Goal: Information Seeking & Learning: Learn about a topic

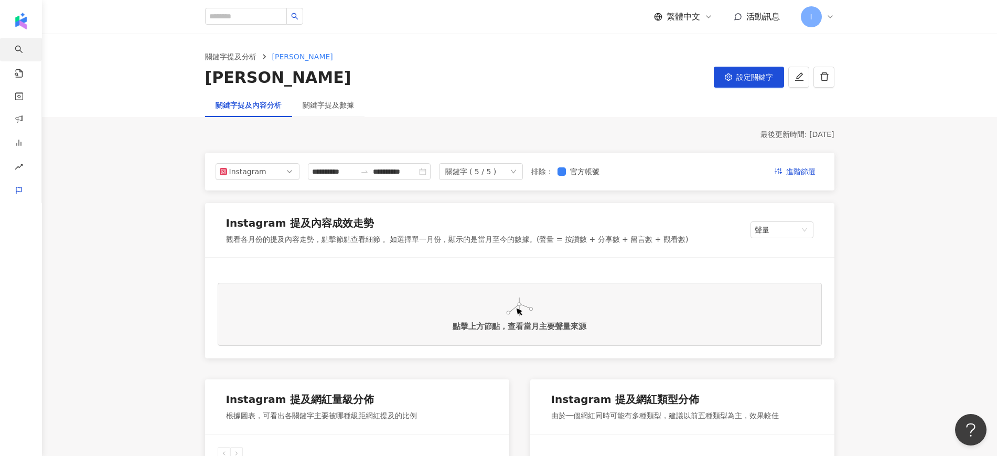
click at [31, 49] on link "AI 找網紅" at bounding box center [25, 58] width 21 height 41
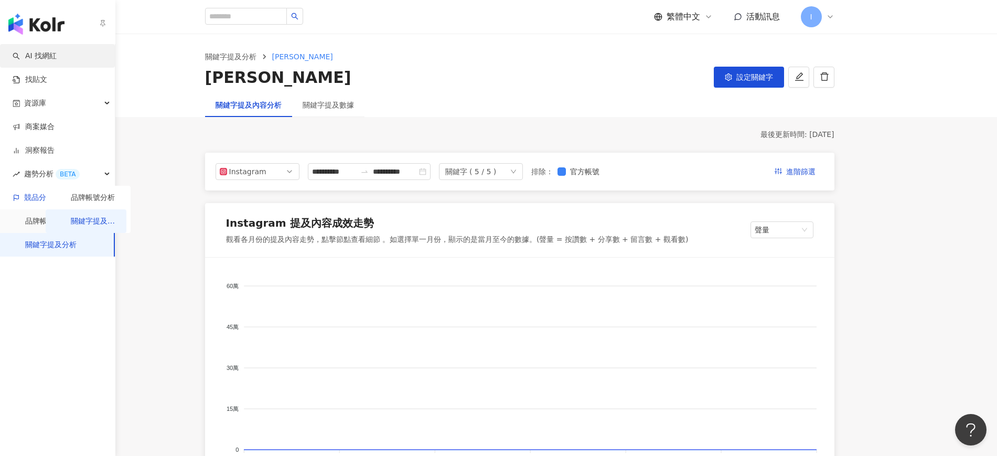
click at [31, 55] on link "AI 找網紅" at bounding box center [35, 56] width 44 height 10
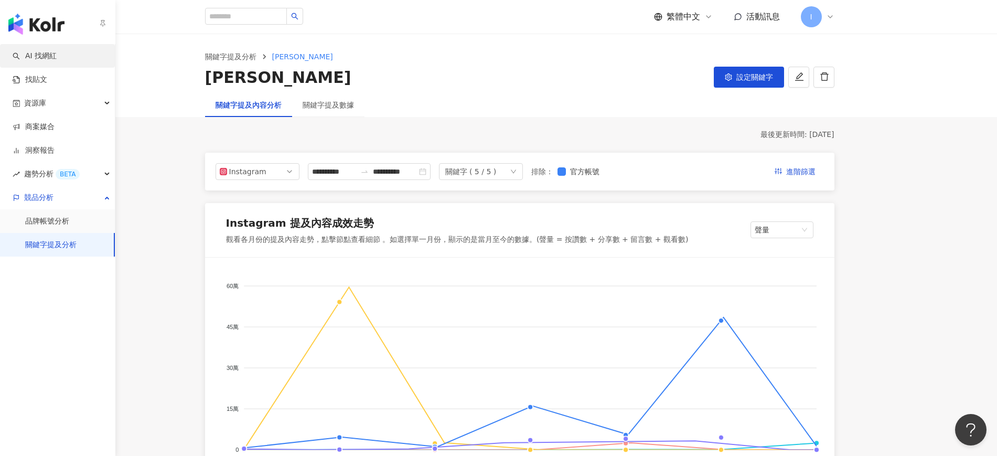
click at [49, 57] on link "AI 找網紅" at bounding box center [35, 56] width 44 height 10
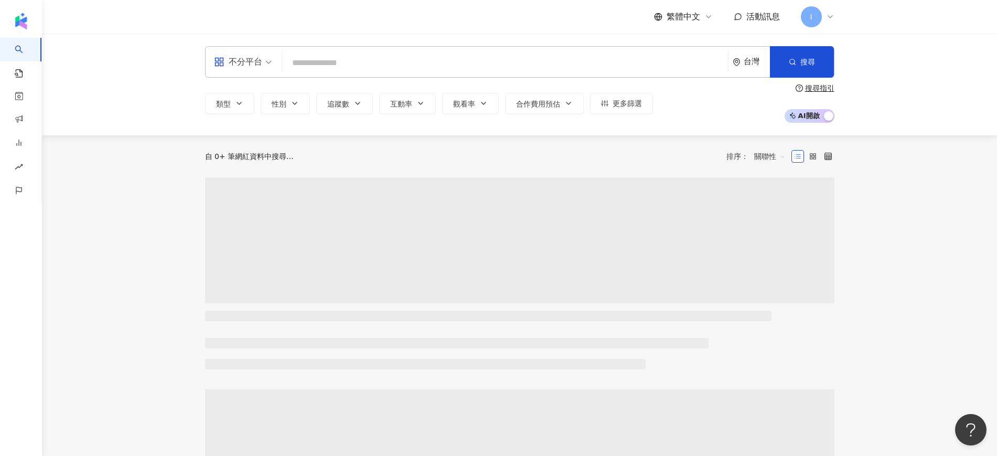
drag, startPoint x: 381, startPoint y: 60, endPoint x: 364, endPoint y: 57, distance: 17.6
click at [381, 61] on input "search" at bounding box center [504, 63] width 437 height 20
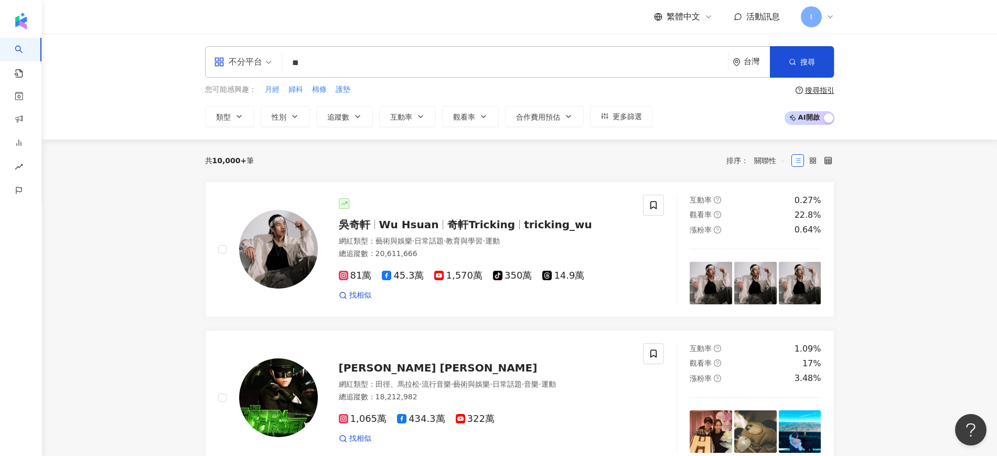
type input "*"
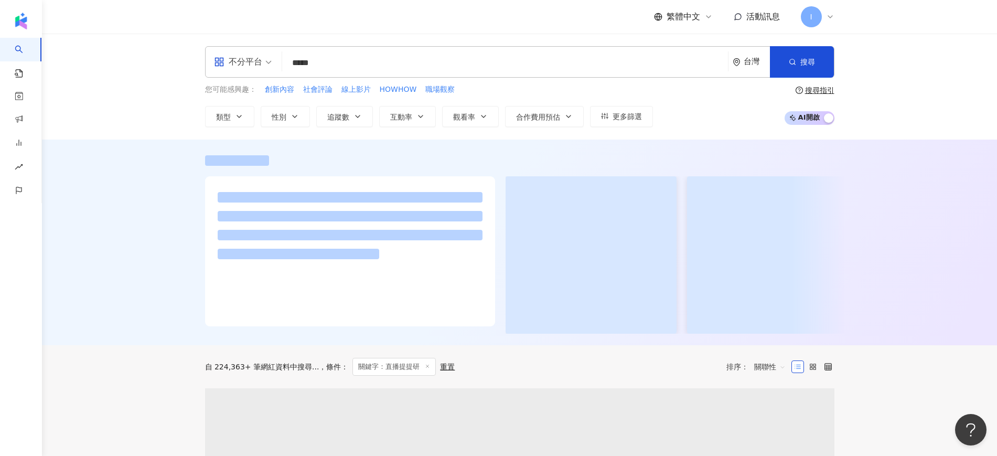
click at [932, 59] on div "不分平台 直播提提研 ***** 台灣 搜尋 keyword 搜尋名稱、敘述、貼文含有關鍵字 “ 直播提提研 ” 的網紅 您可能感興趣： 創新內容 社會評論 …" at bounding box center [519, 87] width 955 height 106
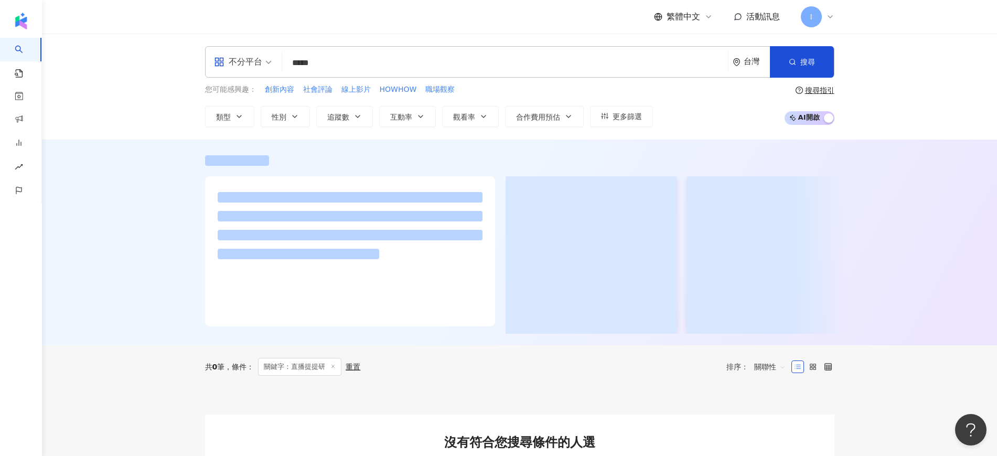
click at [313, 65] on input "*****" at bounding box center [504, 63] width 437 height 20
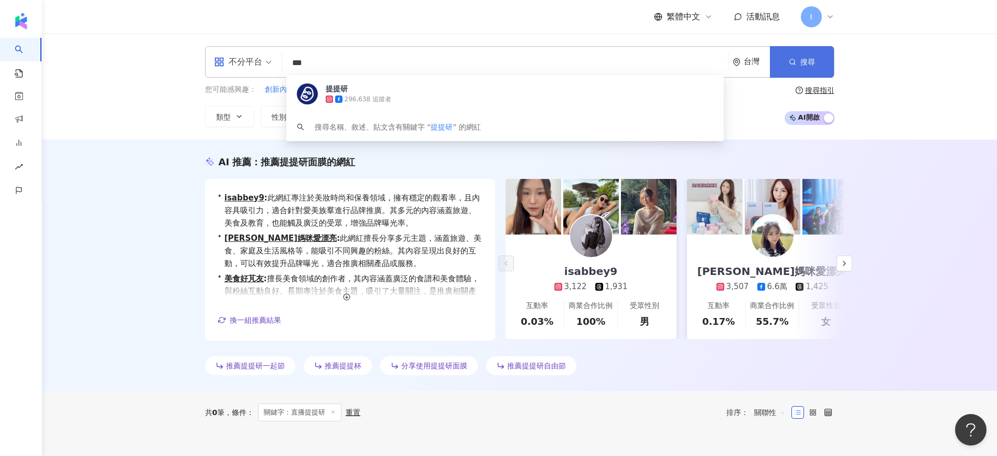
type input "***"
click at [815, 64] on button "搜尋" at bounding box center [802, 61] width 64 height 31
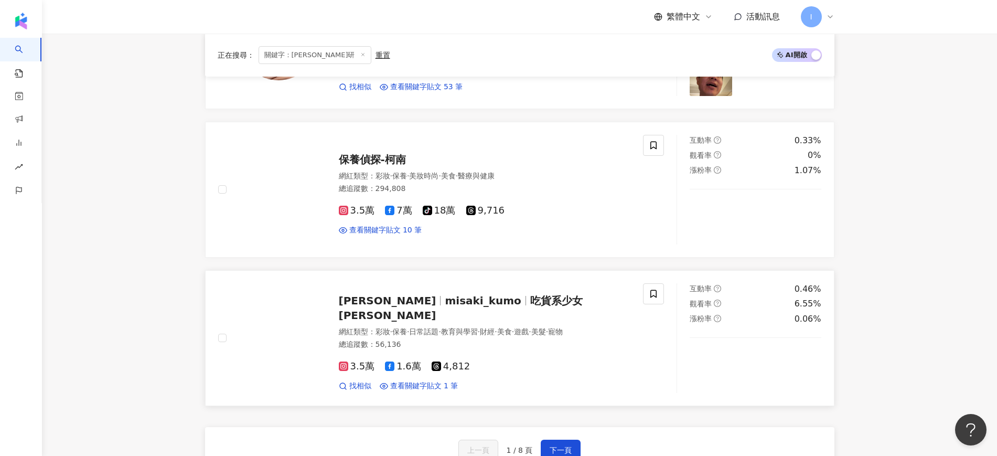
scroll to position [1639, 0]
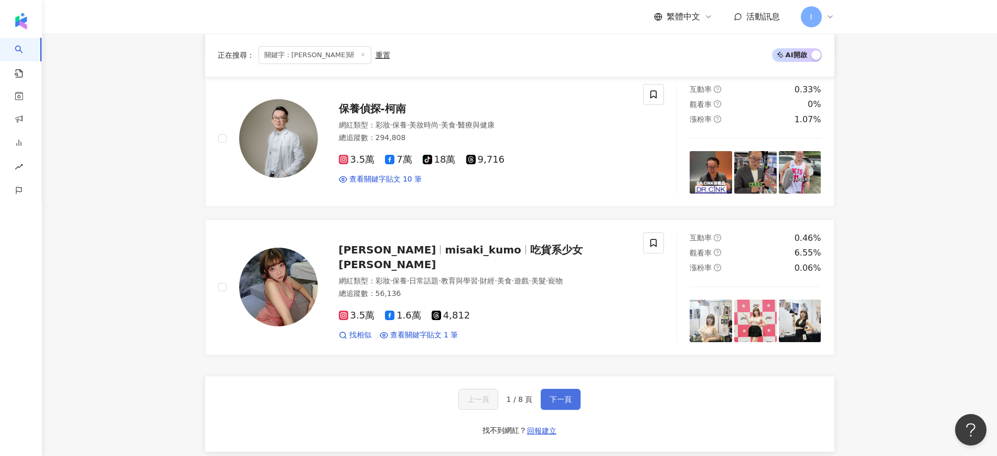
click at [563, 395] on span "下一頁" at bounding box center [561, 399] width 22 height 8
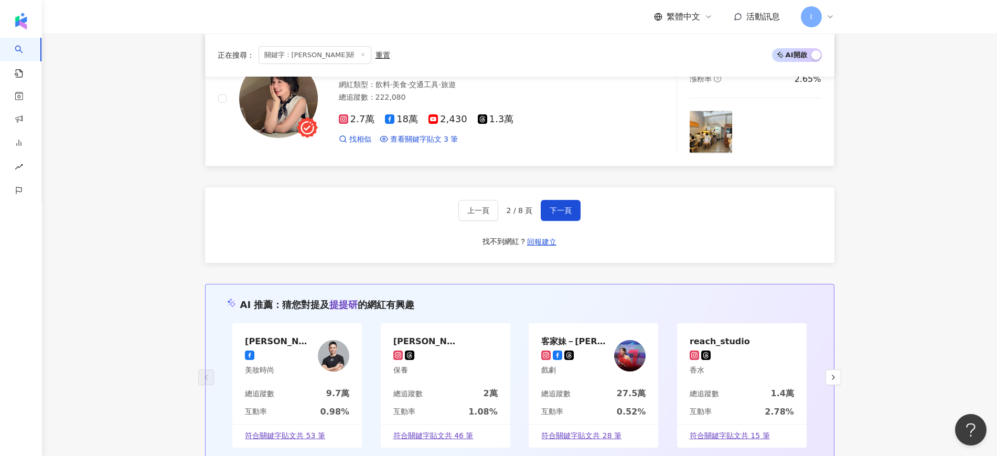
scroll to position [1651, 0]
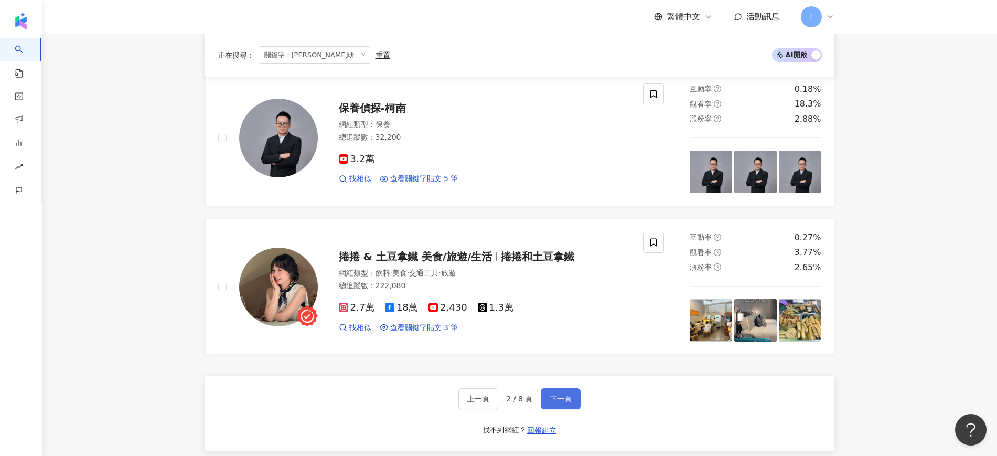
click at [573, 388] on button "下一頁" at bounding box center [561, 398] width 40 height 21
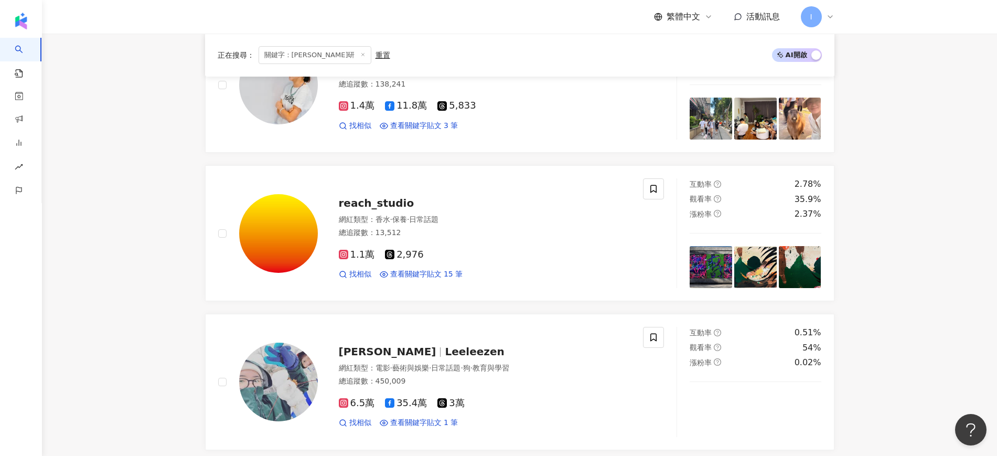
scroll to position [1673, 0]
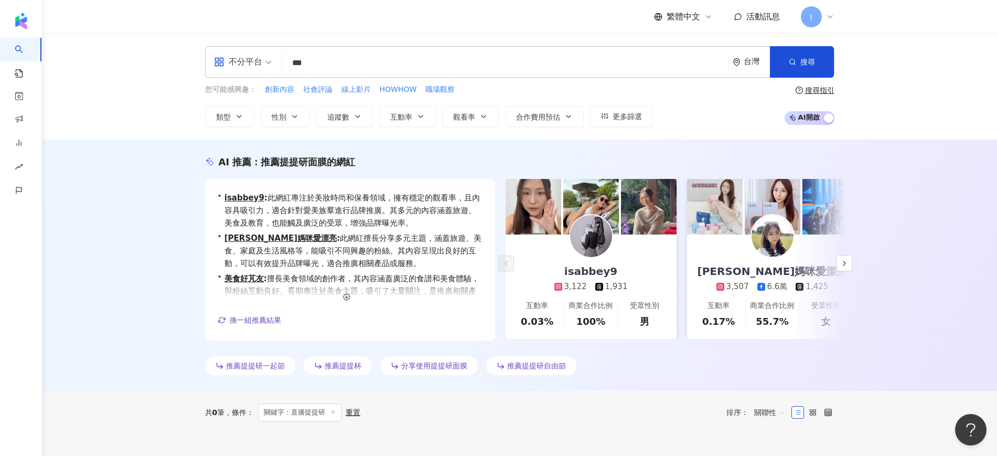
click at [453, 62] on input "***" at bounding box center [504, 63] width 437 height 20
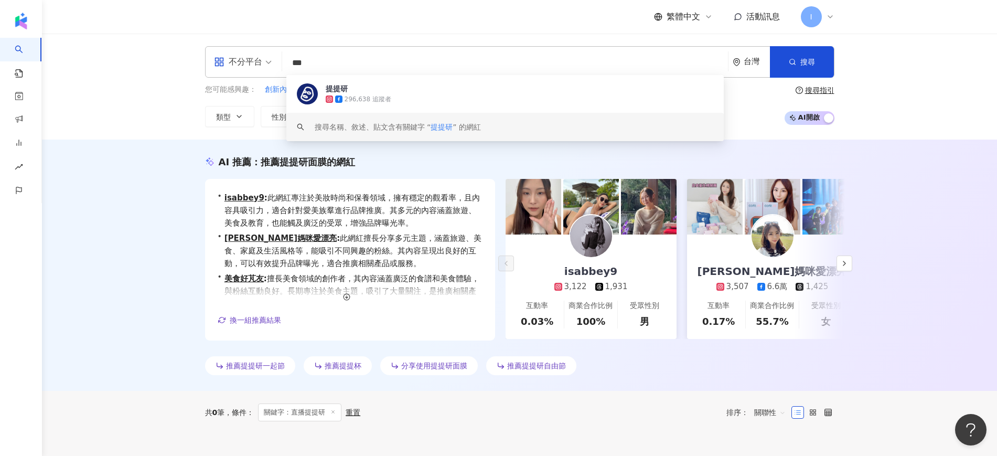
click at [149, 110] on div "不分平台 *** 台灣 搜尋 1dea14aa-4395-4cef-aedf-9a2030a2e531 keyword 提提研 296,638 追蹤者 搜尋名…" at bounding box center [519, 87] width 955 height 106
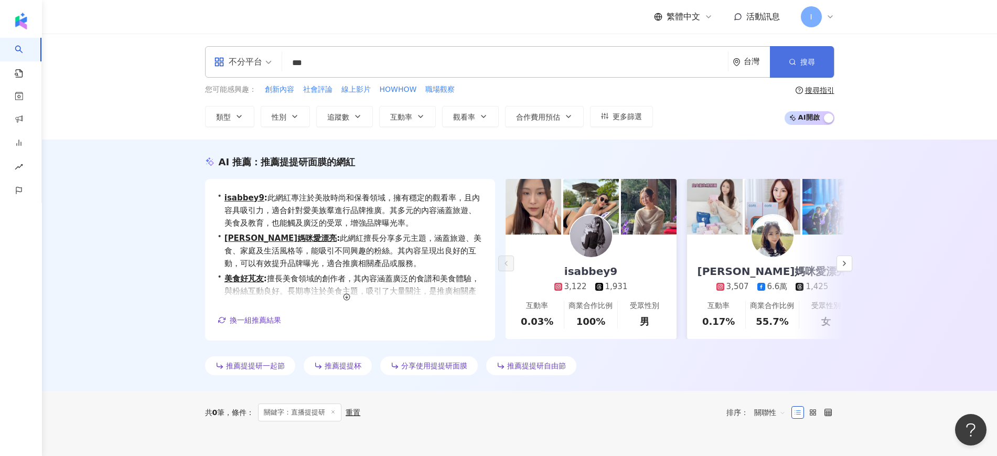
click at [790, 58] on span "button" at bounding box center [792, 62] width 7 height 8
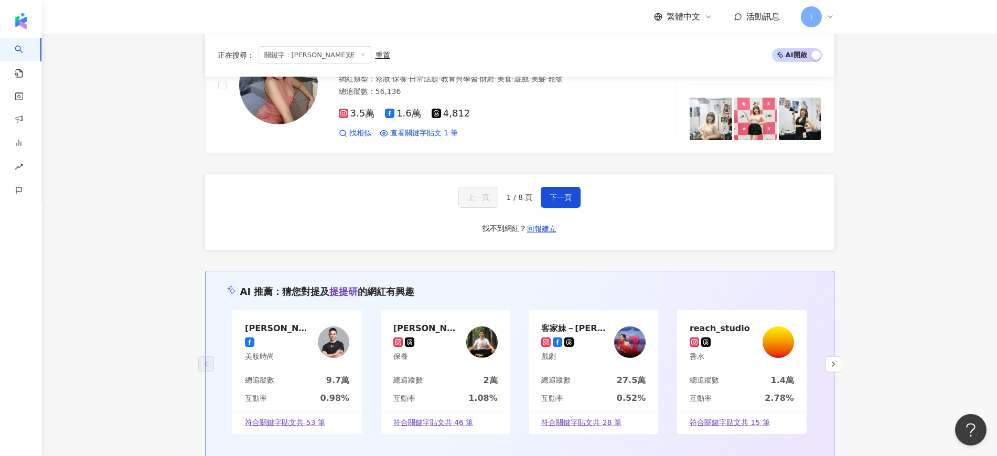
scroll to position [1836, 0]
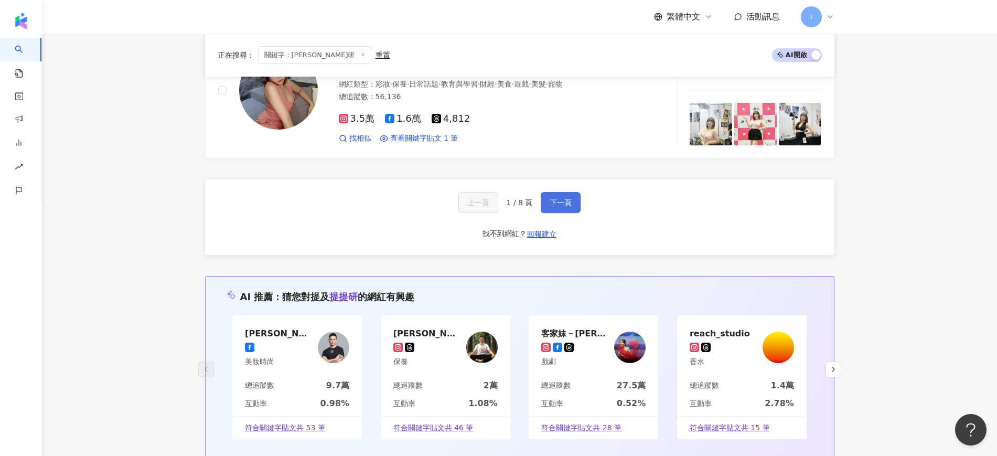
click at [565, 202] on span "下一頁" at bounding box center [561, 202] width 22 height 8
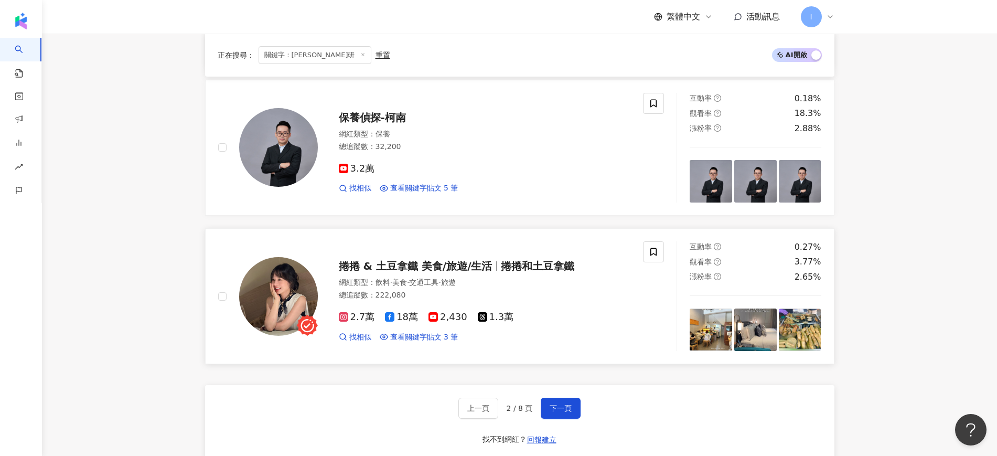
scroll to position [1639, 0]
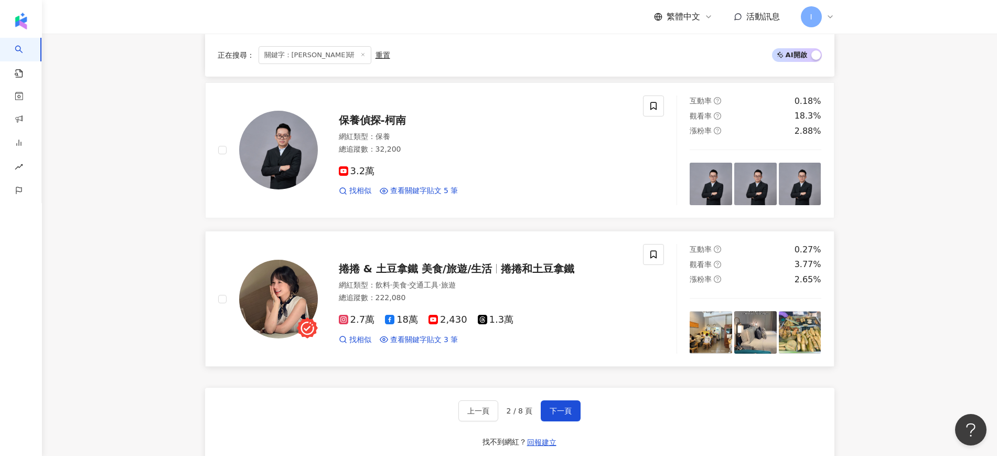
click at [229, 297] on div at bounding box center [268, 299] width 100 height 110
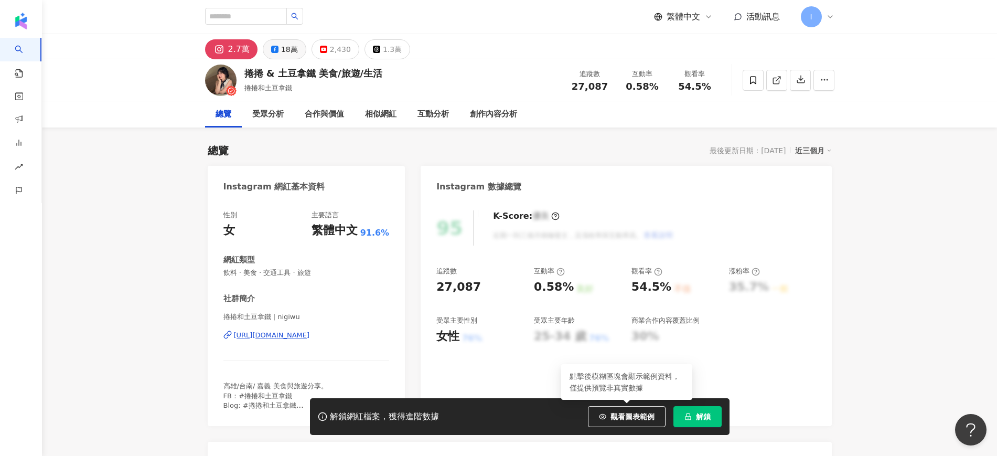
click at [285, 43] on div "18萬" at bounding box center [289, 49] width 17 height 15
click at [286, 48] on div "18萬" at bounding box center [289, 49] width 17 height 15
click at [286, 45] on div "18萬" at bounding box center [289, 49] width 17 height 15
click at [286, 44] on div "18萬" at bounding box center [289, 49] width 17 height 15
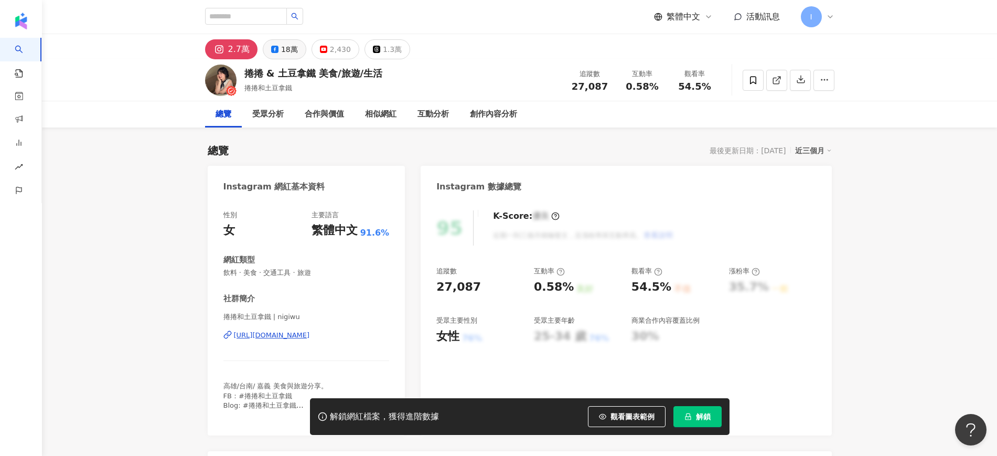
click at [286, 47] on div "18萬" at bounding box center [289, 49] width 17 height 15
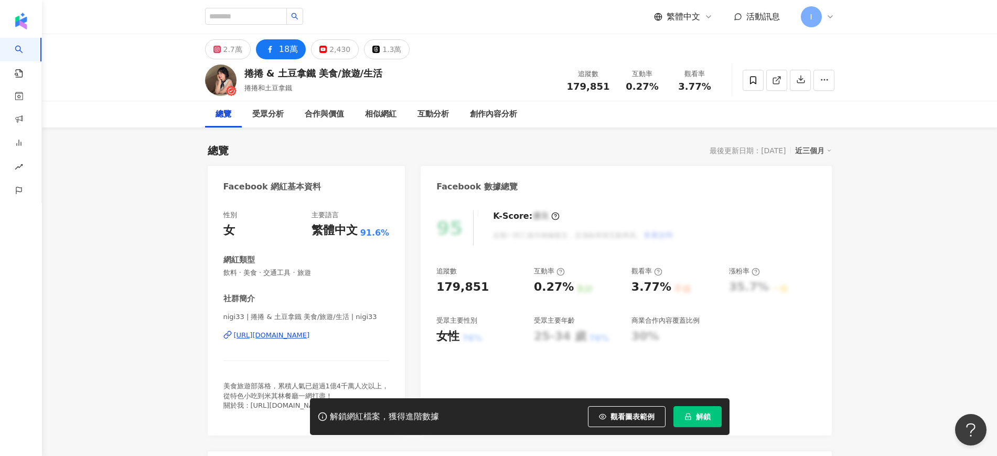
click at [310, 337] on div "[URL][DOMAIN_NAME]" at bounding box center [272, 334] width 76 height 9
click at [310, 336] on div "[URL][DOMAIN_NAME]" at bounding box center [272, 334] width 76 height 9
